Goal: Information Seeking & Learning: Learn about a topic

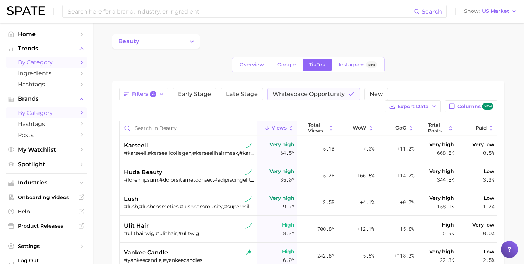
click at [61, 64] on span "by Category" at bounding box center [46, 62] width 57 height 7
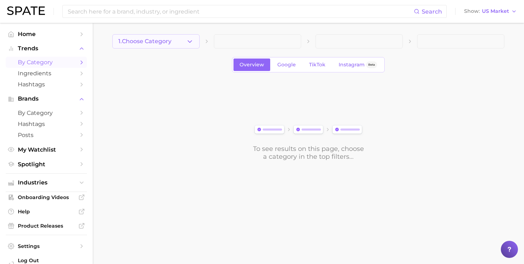
click at [181, 43] on button "1. Choose Category" at bounding box center [155, 41] width 87 height 14
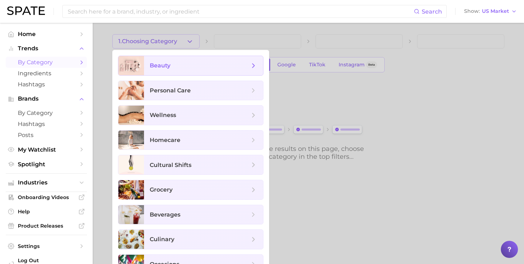
click at [187, 65] on span "beauty" at bounding box center [200, 66] width 100 height 8
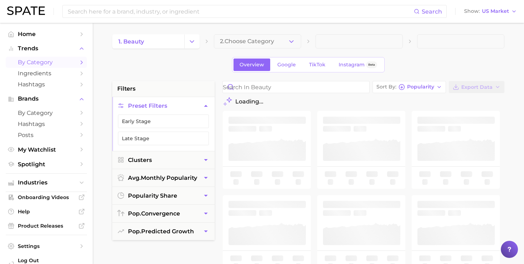
click at [258, 43] on span "2. Choose Category" at bounding box center [247, 41] width 54 height 6
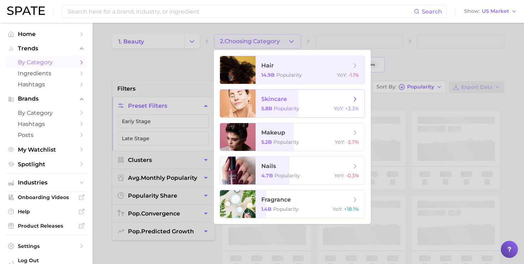
click at [280, 102] on span "skincare" at bounding box center [274, 98] width 26 height 7
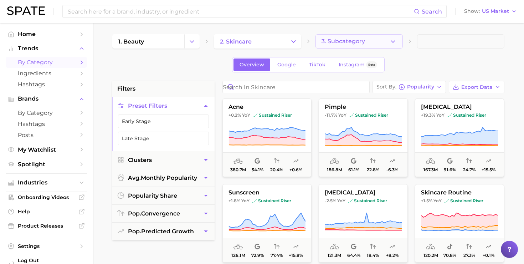
click at [357, 40] on span "3. Subcategory" at bounding box center [342, 41] width 43 height 6
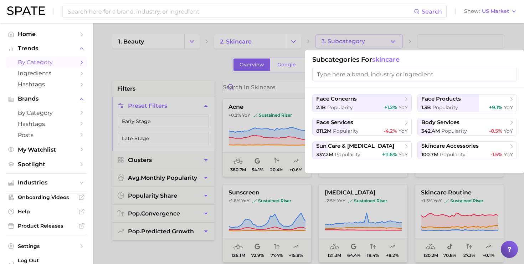
click at [385, 78] on input "search" at bounding box center [414, 74] width 205 height 13
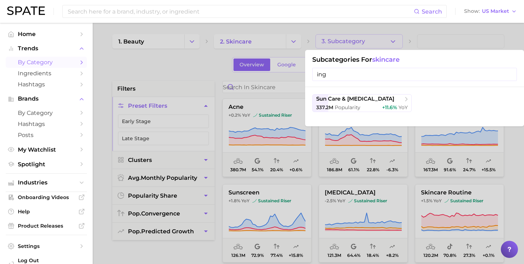
type input "ing"
click at [280, 74] on div at bounding box center [262, 132] width 524 height 264
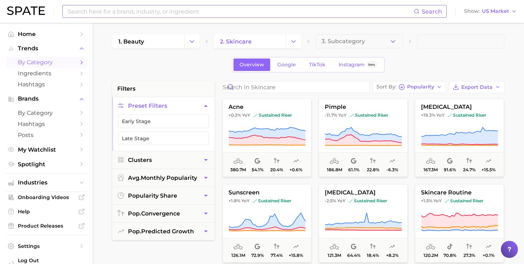
click at [181, 14] on input at bounding box center [240, 11] width 347 height 12
type input "peptide"
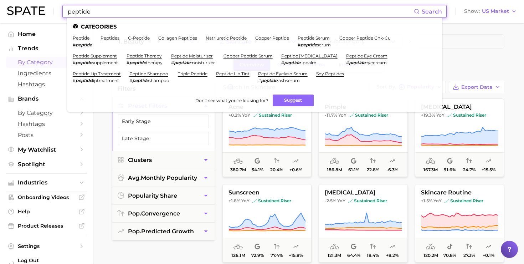
click at [85, 34] on ul "Categories peptide # peptide peptides c-peptide collagen peptides natriuretic p…" at bounding box center [254, 65] width 375 height 94
click at [79, 38] on link "peptide" at bounding box center [81, 37] width 17 height 5
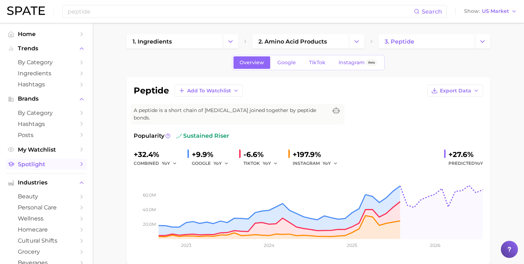
click at [82, 164] on icon "Sidebar" at bounding box center [81, 164] width 6 height 6
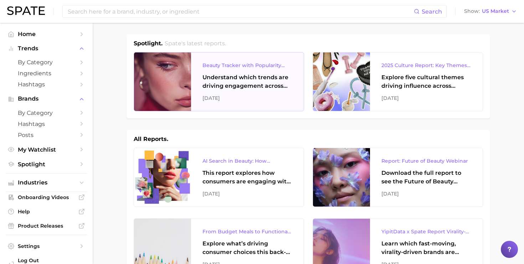
click at [241, 90] on div "Understand which trends are driving engagement across platforms in the skin, ha…" at bounding box center [247, 81] width 90 height 17
